Goal: Task Accomplishment & Management: Use online tool/utility

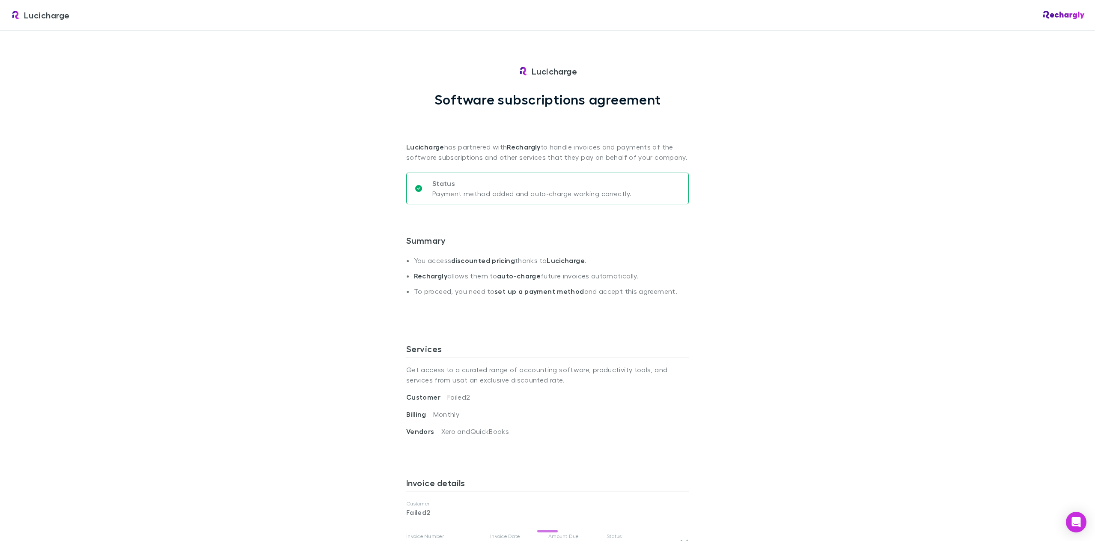
click at [712, 86] on div "Lucicharge Lucicharge Software subscriptions agreement [PERSON_NAME] has partne…" at bounding box center [547, 270] width 1095 height 541
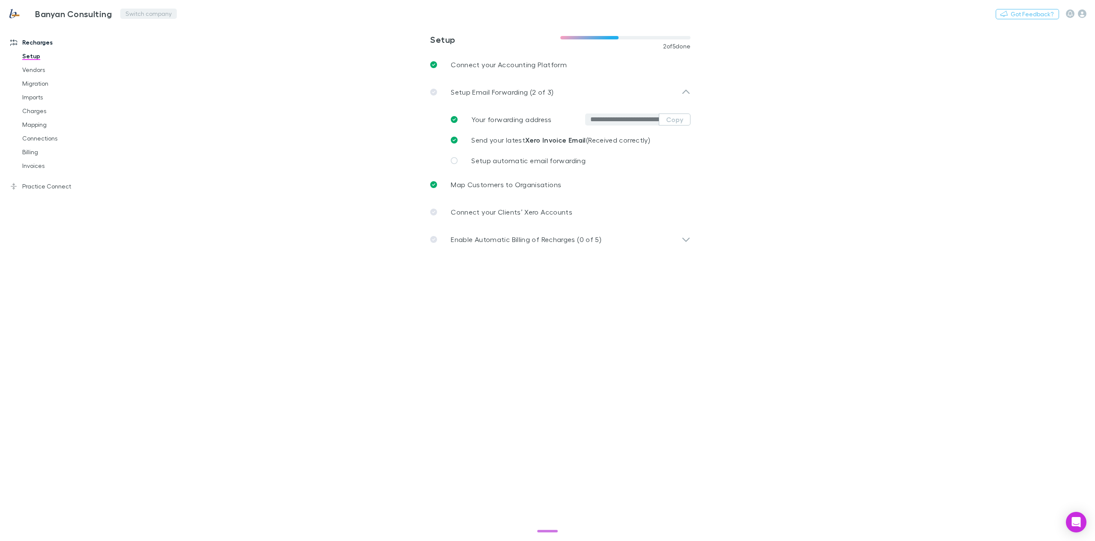
drag, startPoint x: 0, startPoint y: 0, endPoint x: 136, endPoint y: 13, distance: 136.3
click at [136, 13] on button "Switch company" at bounding box center [148, 14] width 57 height 10
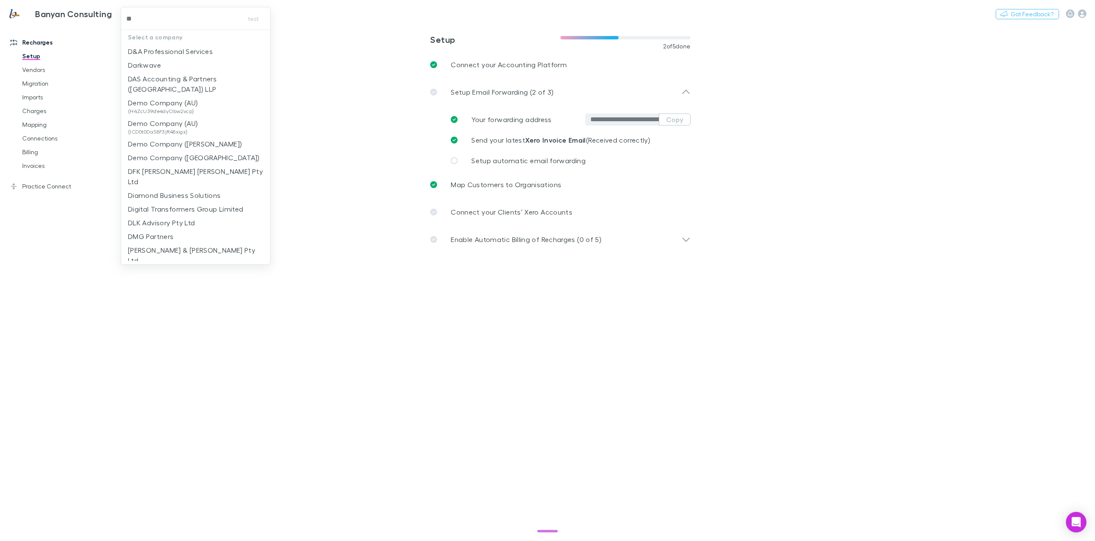
type input "***"
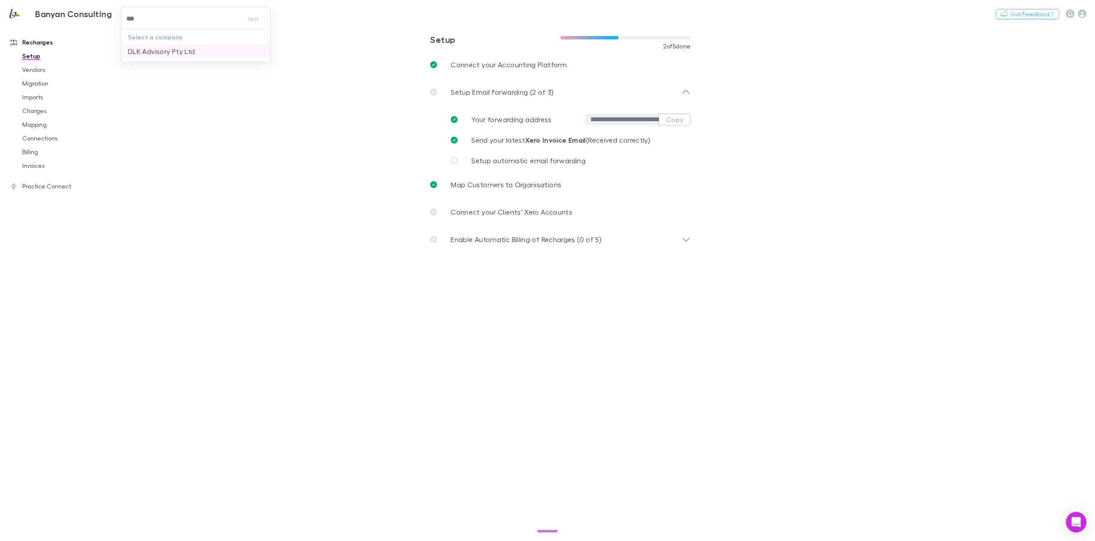
click at [153, 54] on p "DLK Advisory Pty Ltd" at bounding box center [161, 51] width 67 height 10
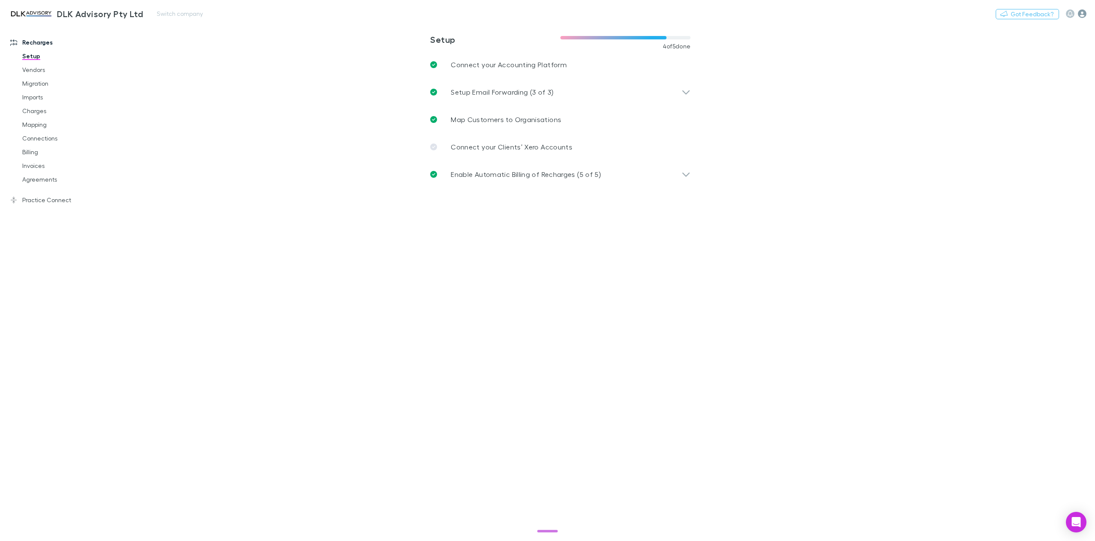
click at [1085, 13] on icon "button" at bounding box center [1082, 13] width 9 height 9
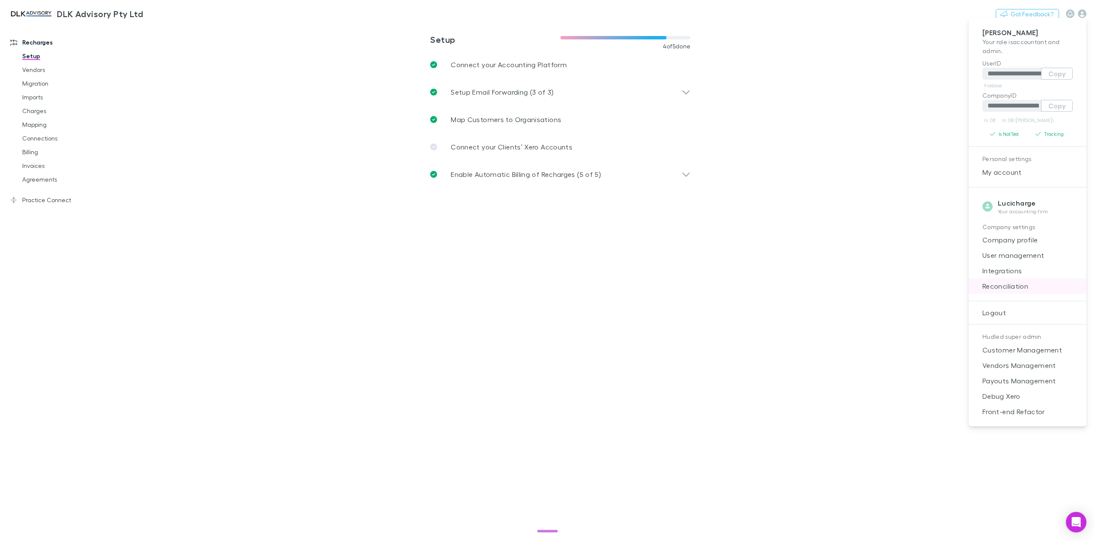
click at [1019, 286] on span "Reconciliation" at bounding box center [1028, 286] width 104 height 10
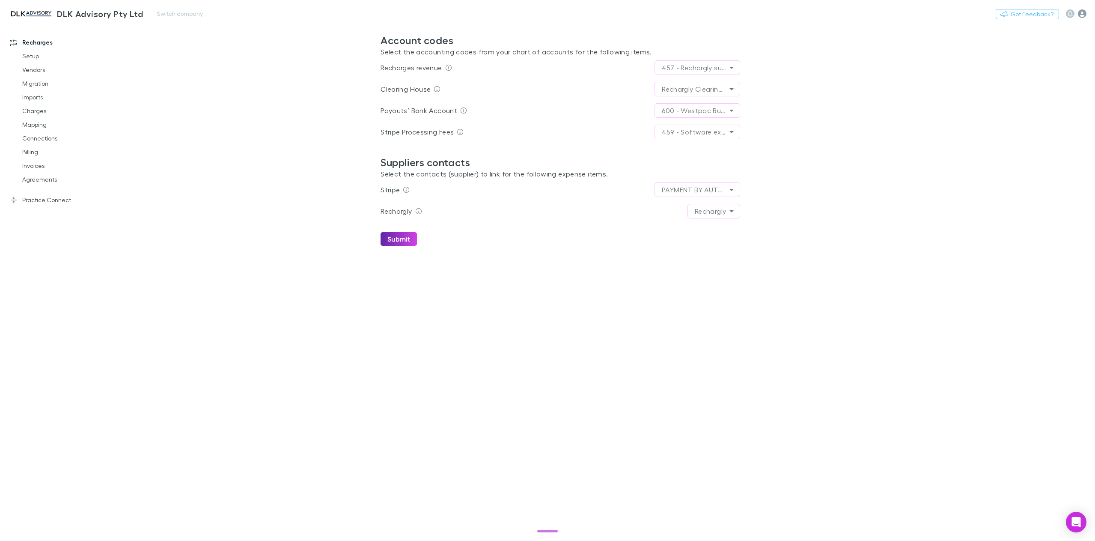
click at [1084, 12] on icon "button" at bounding box center [1082, 13] width 9 height 9
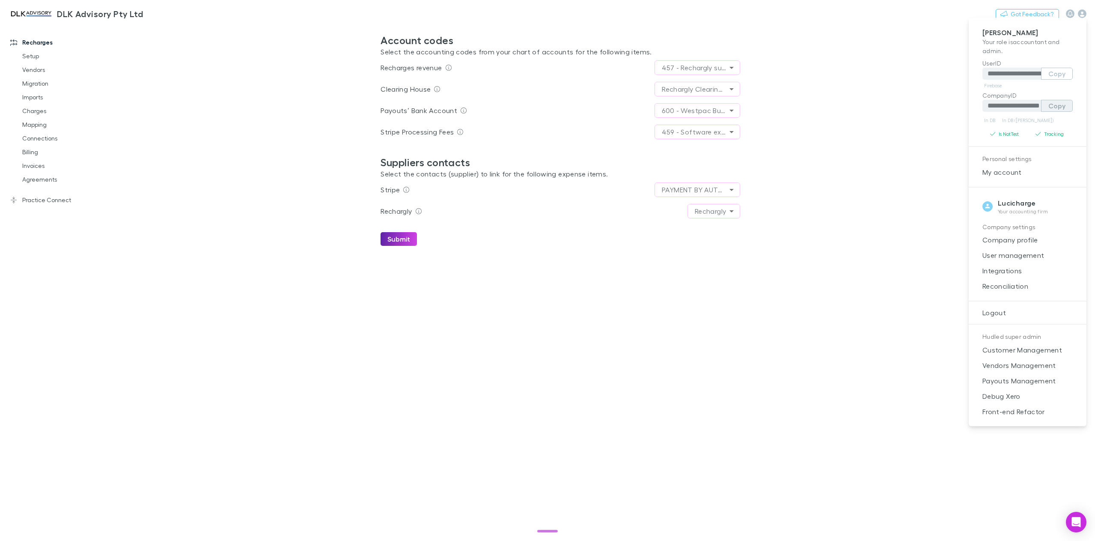
click at [1057, 106] on button "Copy" at bounding box center [1057, 106] width 32 height 12
click at [31, 54] on div at bounding box center [547, 270] width 1095 height 541
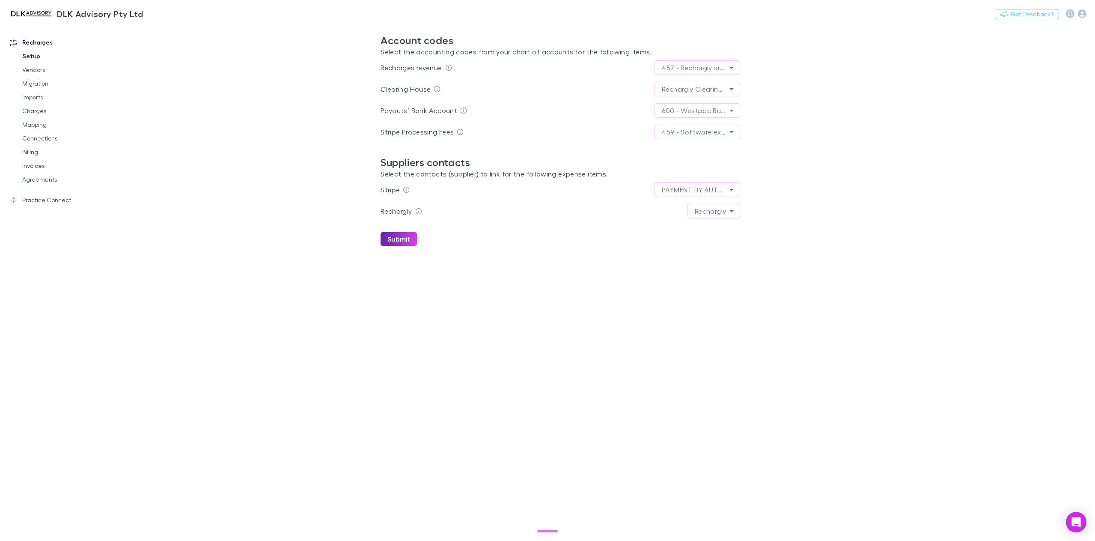
click at [36, 55] on link "Setup" at bounding box center [67, 56] width 106 height 14
